Goal: Task Accomplishment & Management: Manage account settings

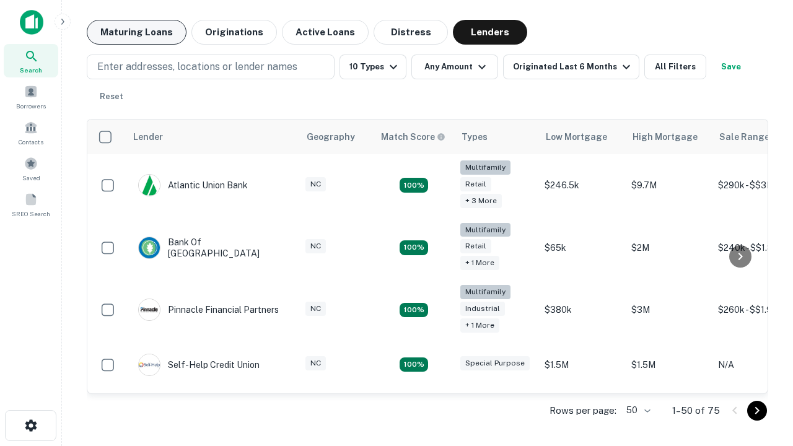
click at [136, 32] on button "Maturing Loans" at bounding box center [137, 32] width 100 height 25
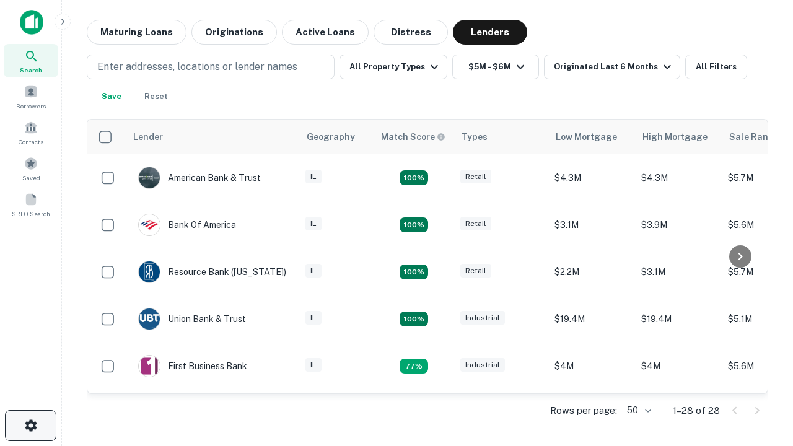
click at [30, 426] on icon "button" at bounding box center [31, 425] width 15 height 15
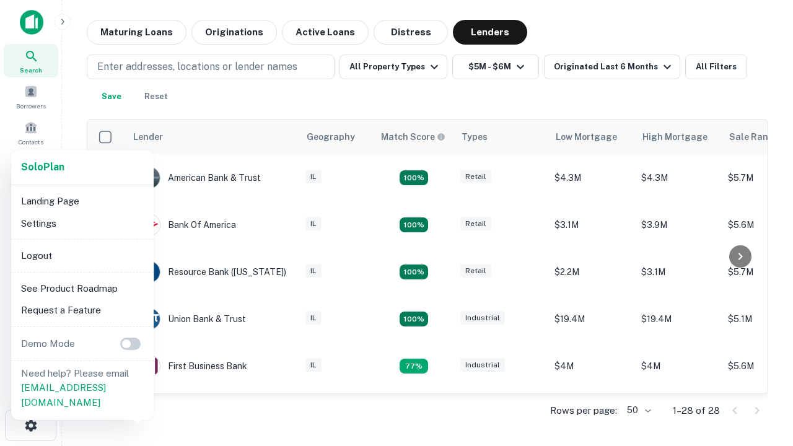
click at [82, 255] on li "Logout" at bounding box center [82, 256] width 133 height 22
